Goal: Communication & Community: Answer question/provide support

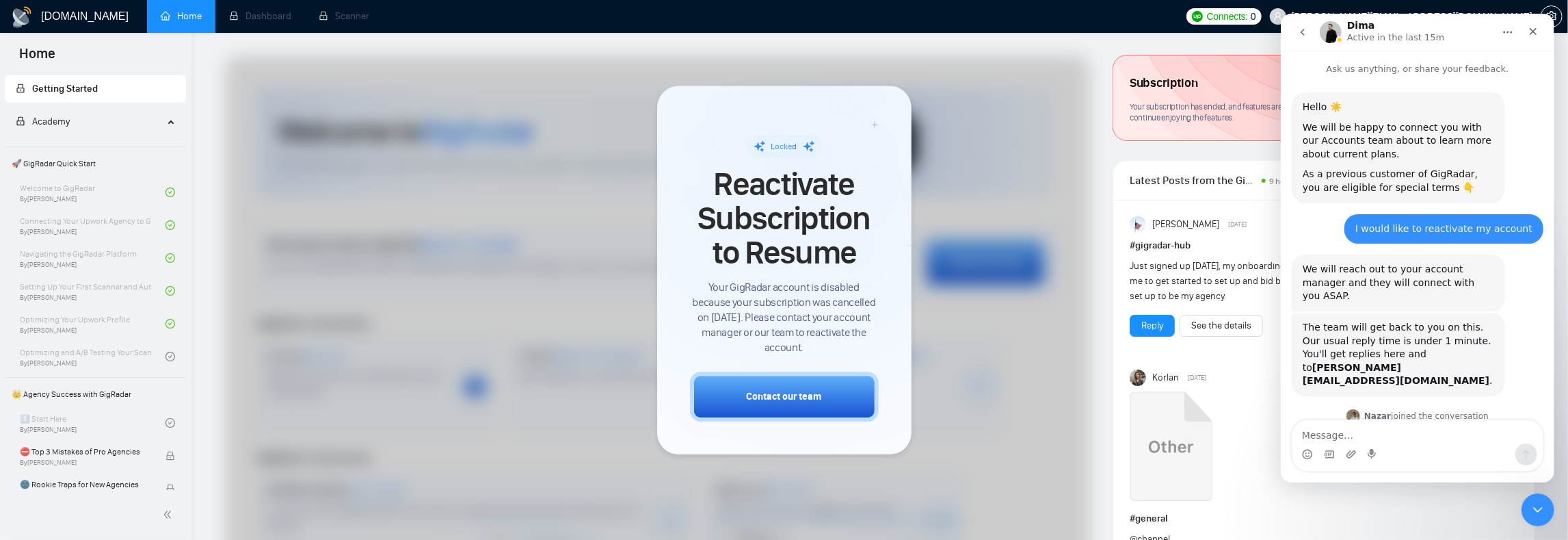
click at [1342, 433] on textarea "Message…" at bounding box center [1417, 431] width 250 height 23
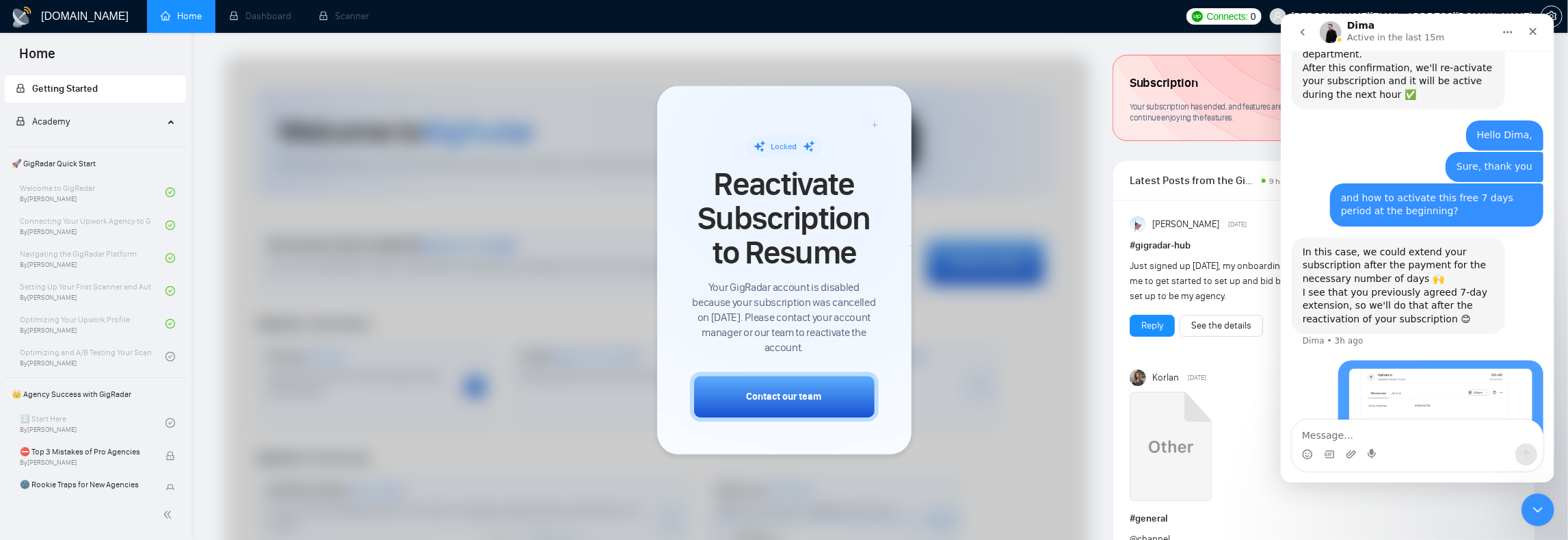
scroll to position [1115, 0]
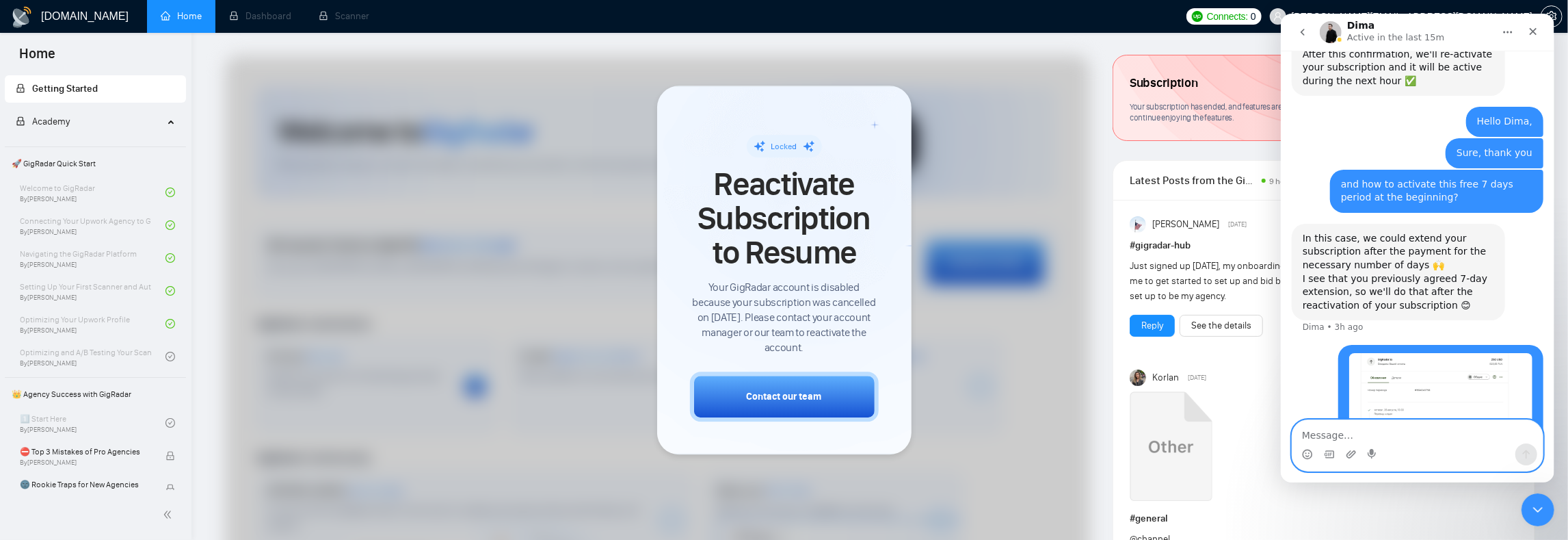
paste textarea "o"
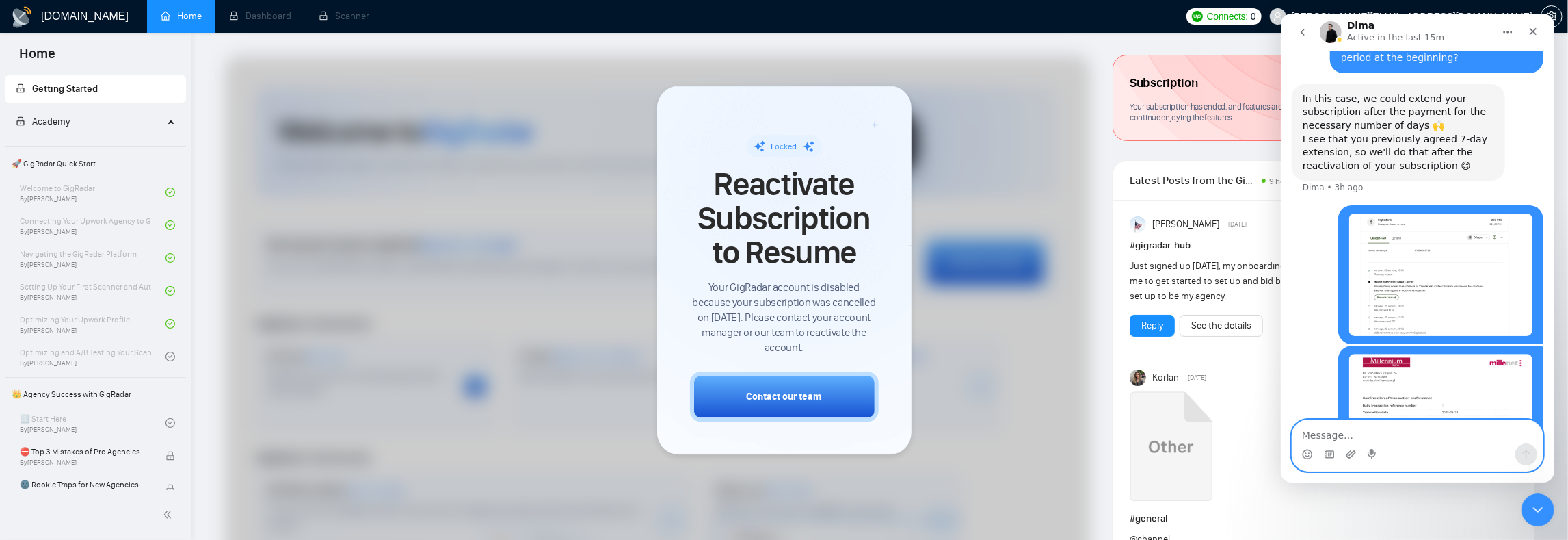
scroll to position [1277, 0]
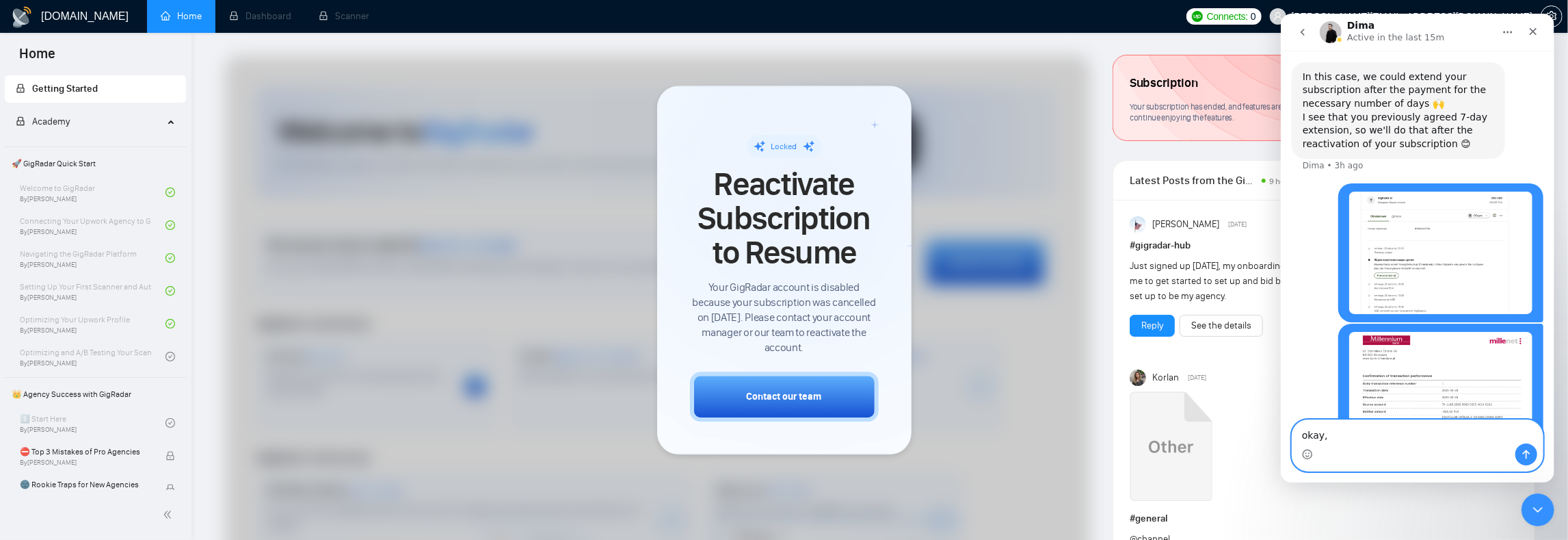
type textarea "okay,"
type textarea "sure, thank you ;)"
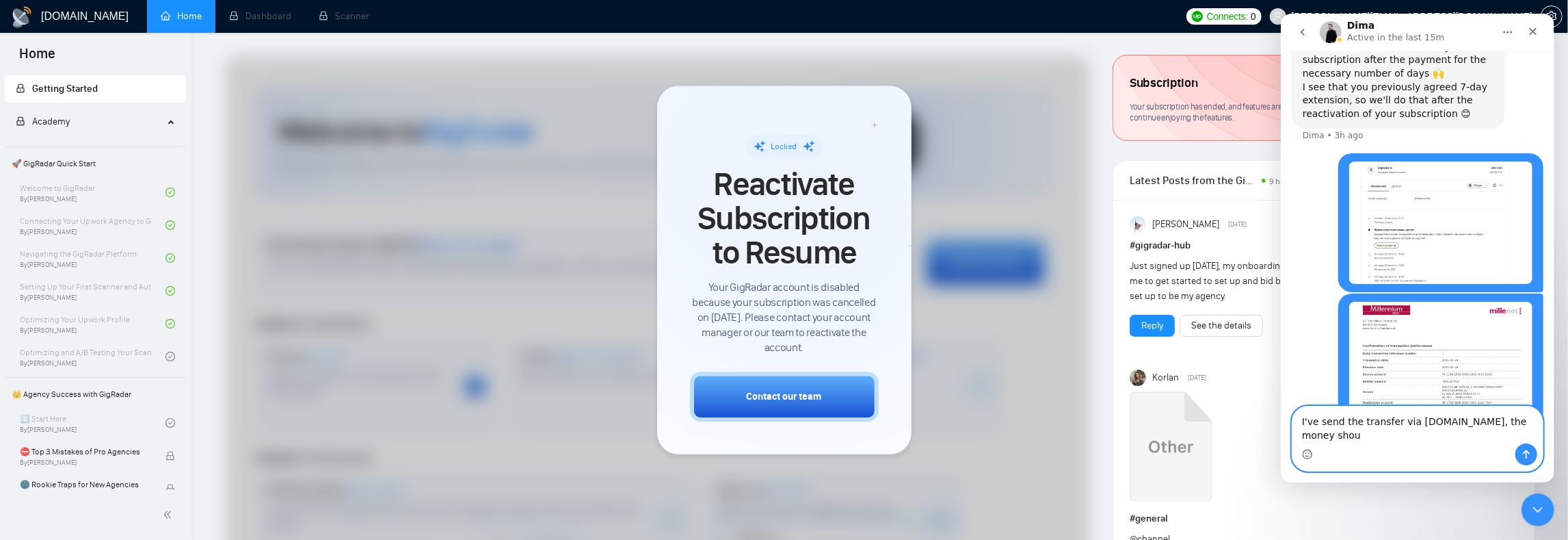
scroll to position [1321, 0]
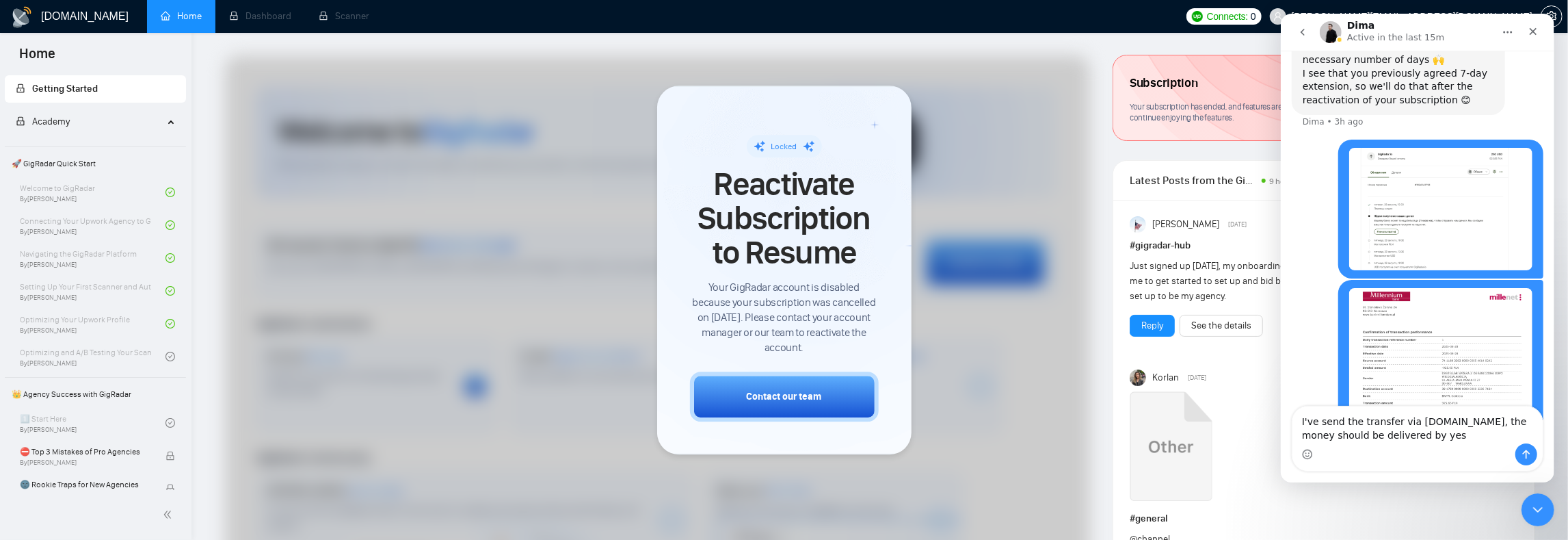
click at [1436, 154] on img "vladyslav.didukh@dastellar.com says…" at bounding box center [1440, 208] width 183 height 121
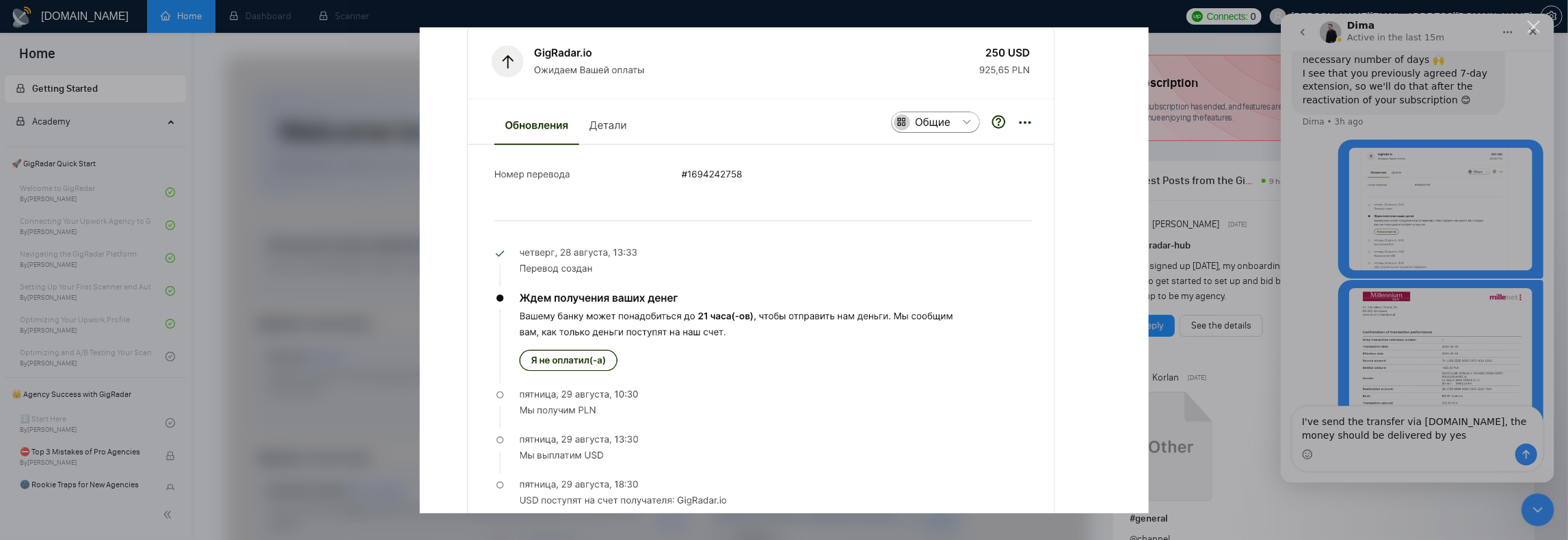
scroll to position [0, 0]
click at [1360, 289] on div "Intercom messenger" at bounding box center [784, 270] width 1568 height 540
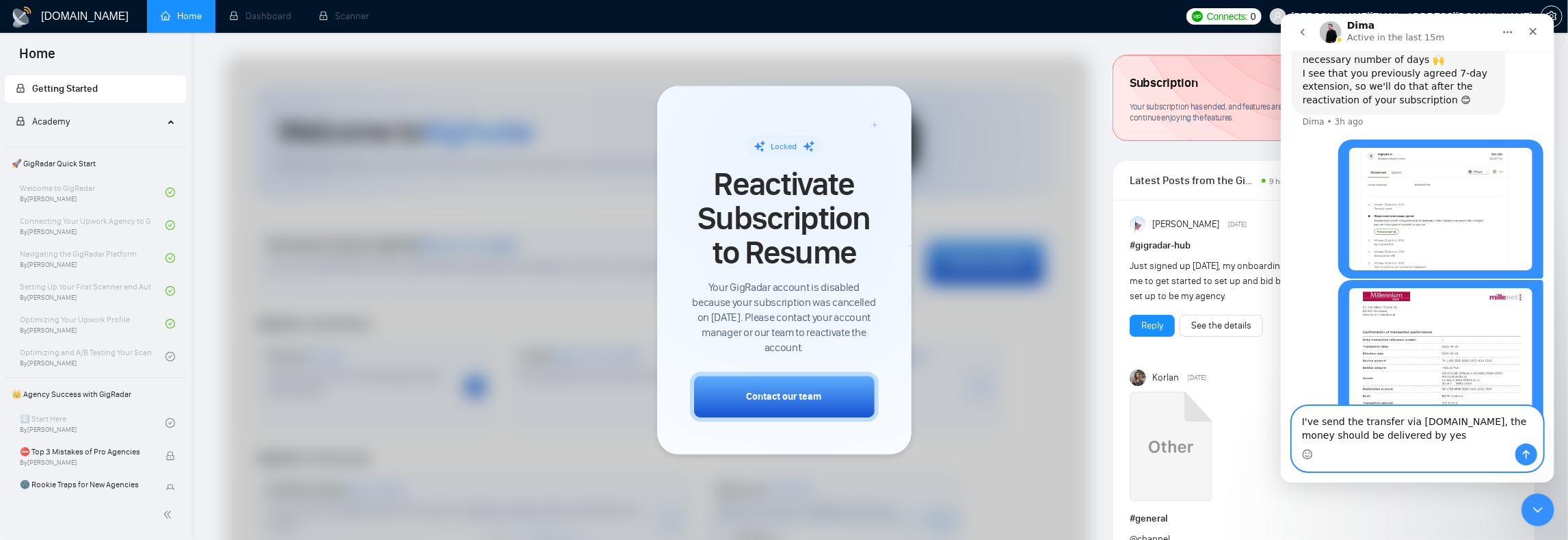
click at [1438, 433] on textarea "I've send the transfer via [DOMAIN_NAME], the money should be delivered by yes" at bounding box center [1417, 425] width 250 height 37
type textarea "I've send the transfer via [DOMAIN_NAME], the money should be delivered by [DAT…"
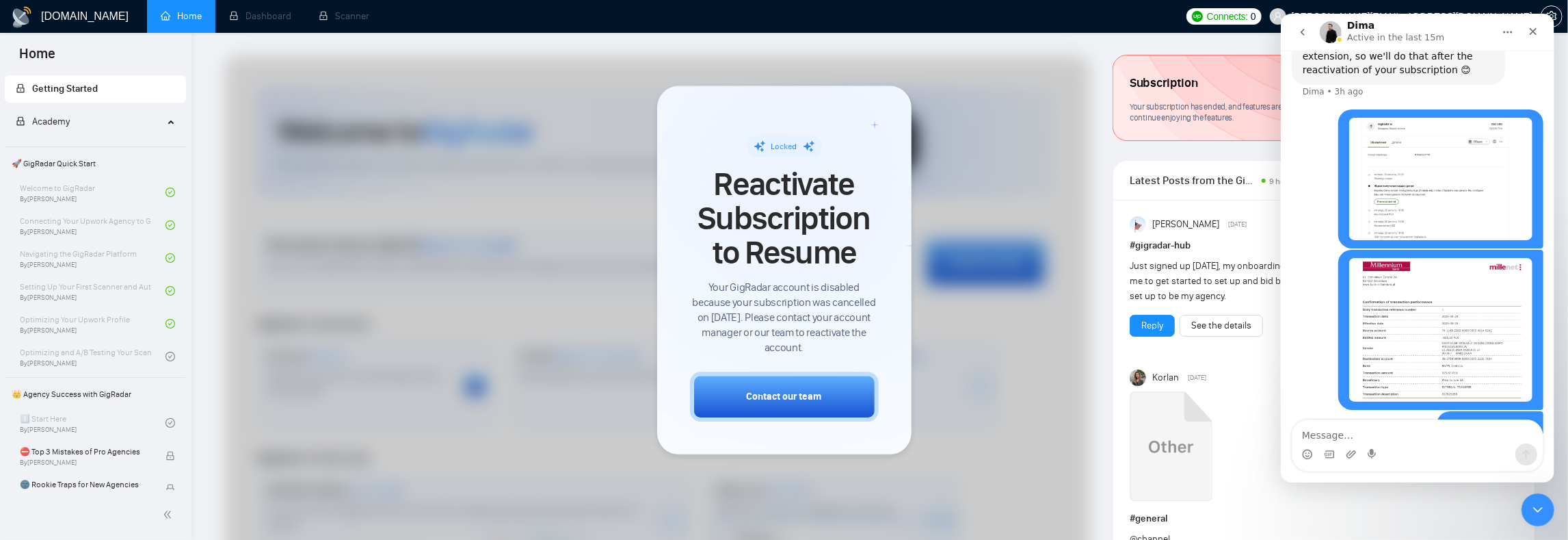
click at [485, 211] on div at bounding box center [657, 396] width 865 height 683
click at [562, 253] on div at bounding box center [657, 396] width 865 height 683
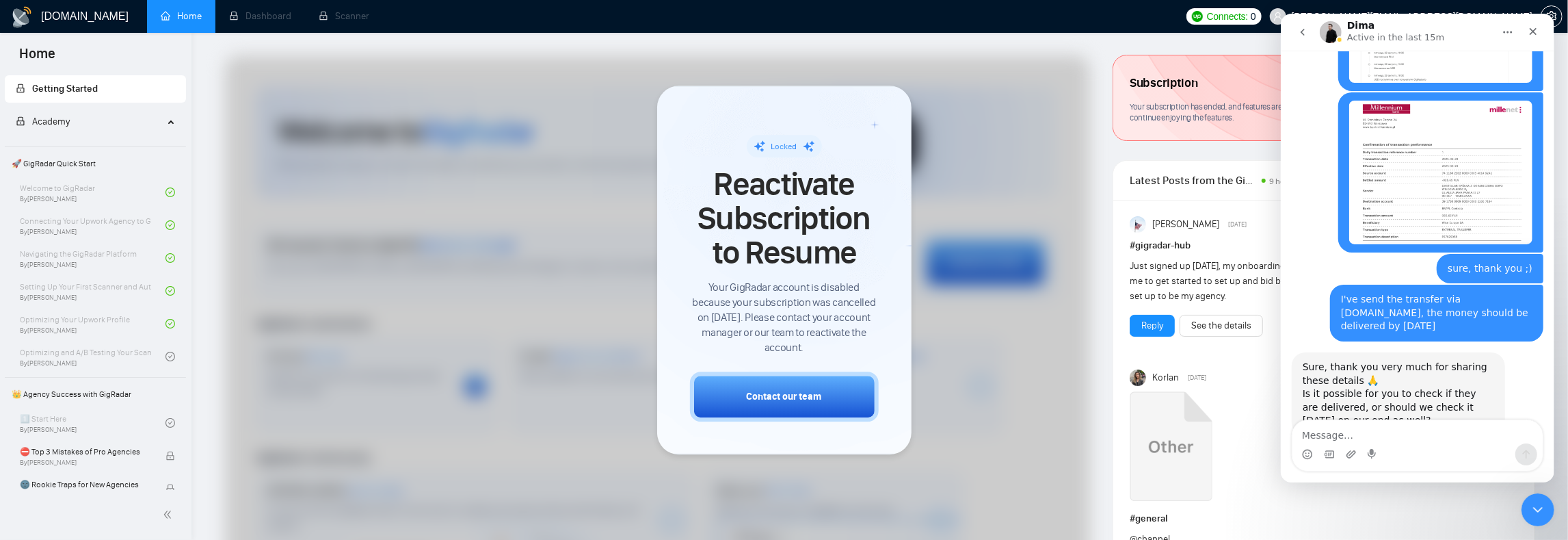
scroll to position [1464, 0]
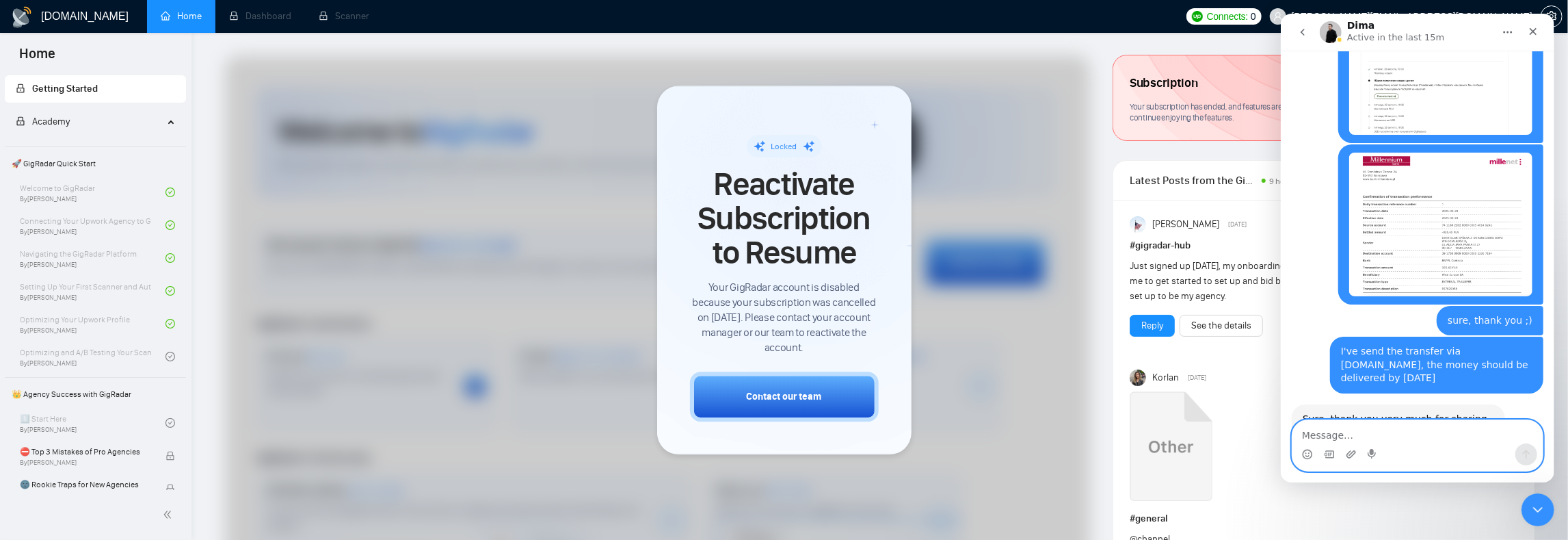
click at [1351, 432] on textarea "Message…" at bounding box center [1417, 431] width 250 height 23
click at [532, 91] on div at bounding box center [657, 396] width 865 height 683
click at [1377, 447] on div "Intercom messenger" at bounding box center [1417, 454] width 250 height 22
click at [1385, 438] on textarea "I will check it" at bounding box center [1417, 431] width 250 height 23
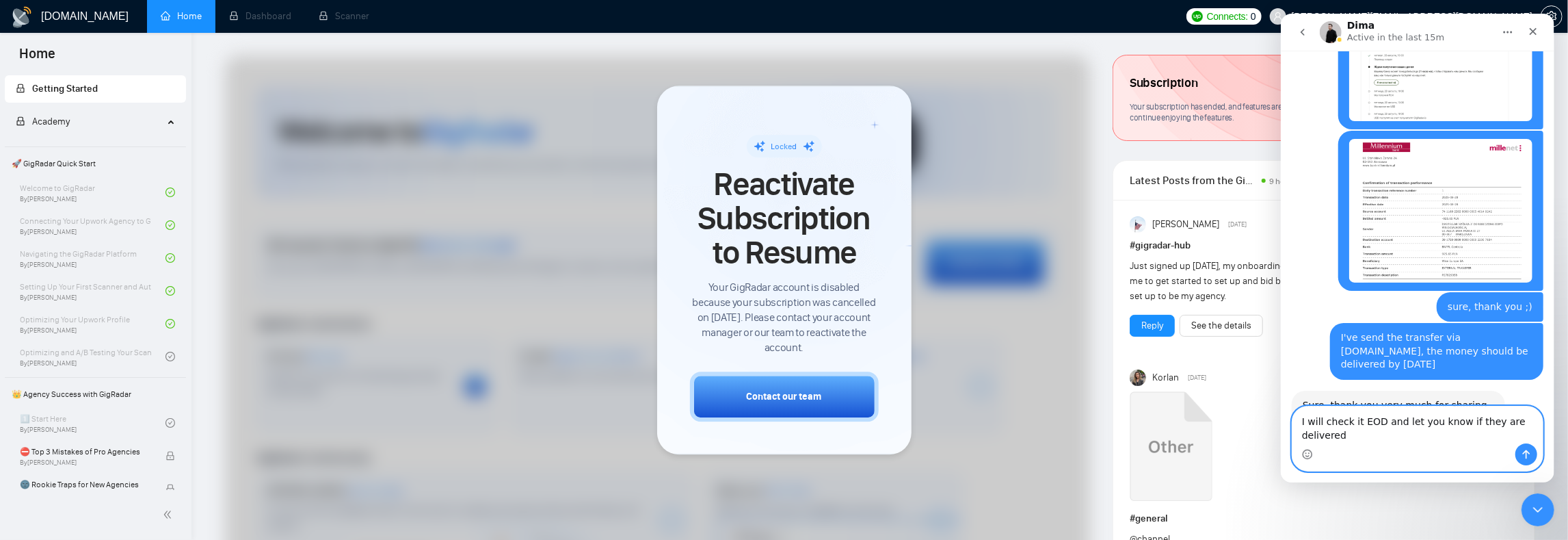
type textarea "I will check it EOD and let you know if they are delivered"
click at [1308, 447] on div "Intercom messenger" at bounding box center [1307, 454] width 11 height 22
click at [1311, 460] on div "Intercom messenger" at bounding box center [1307, 454] width 11 height 22
click at [1303, 452] on circle "Emoji picker" at bounding box center [1307, 454] width 9 height 9
click at [1522, 449] on icon "Send a message…" at bounding box center [1526, 454] width 11 height 11
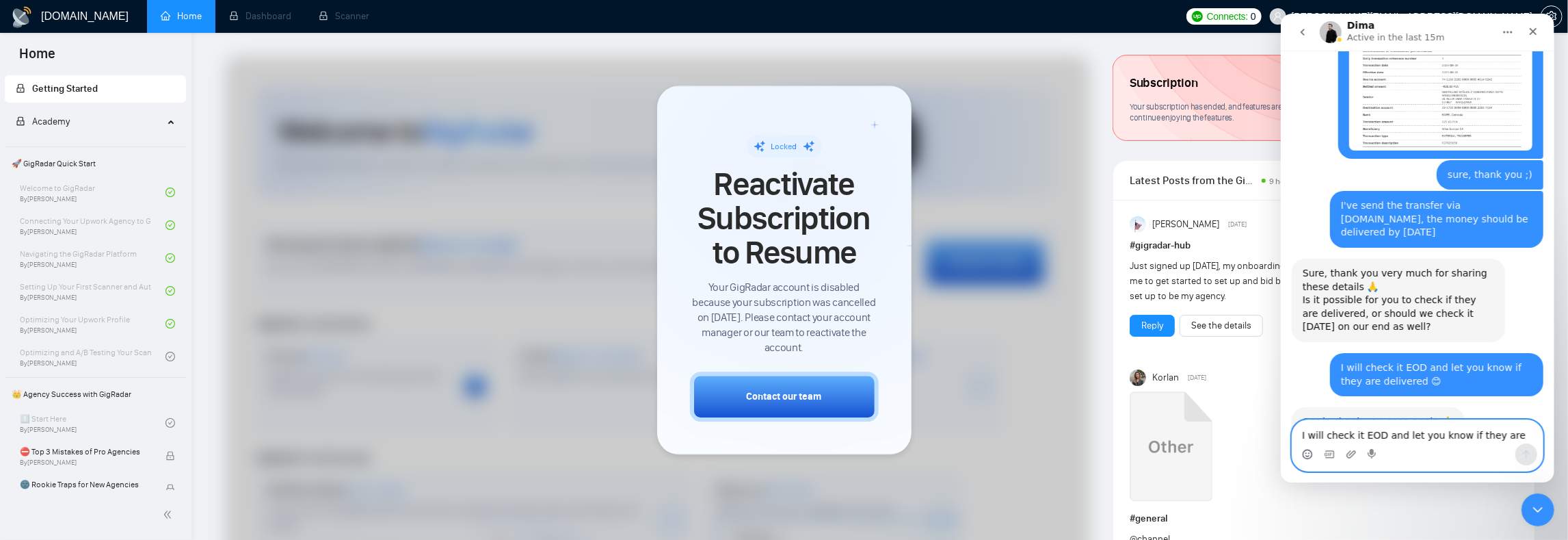
scroll to position [1535, 0]
